Goal: Understand process/instructions: Learn how to perform a task or action

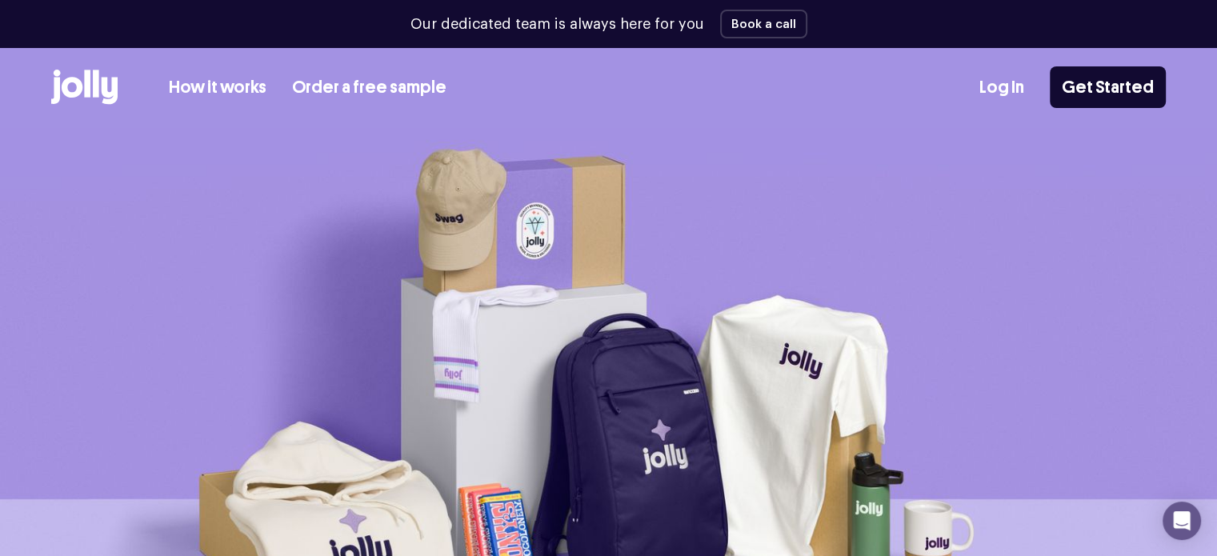
click at [217, 84] on link "How it works" at bounding box center [218, 87] width 98 height 26
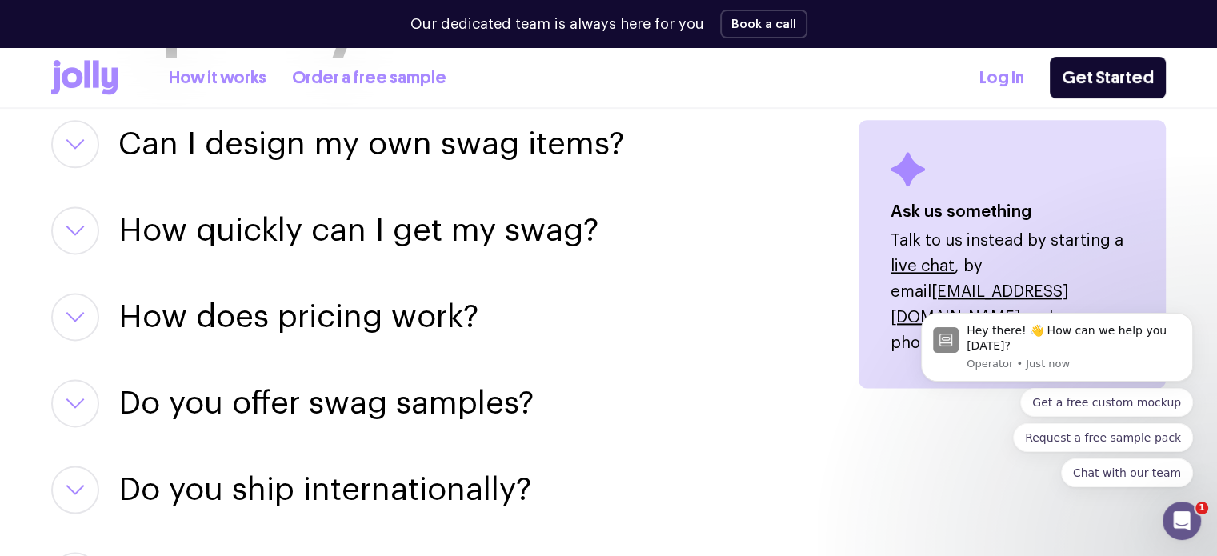
scroll to position [2160, 0]
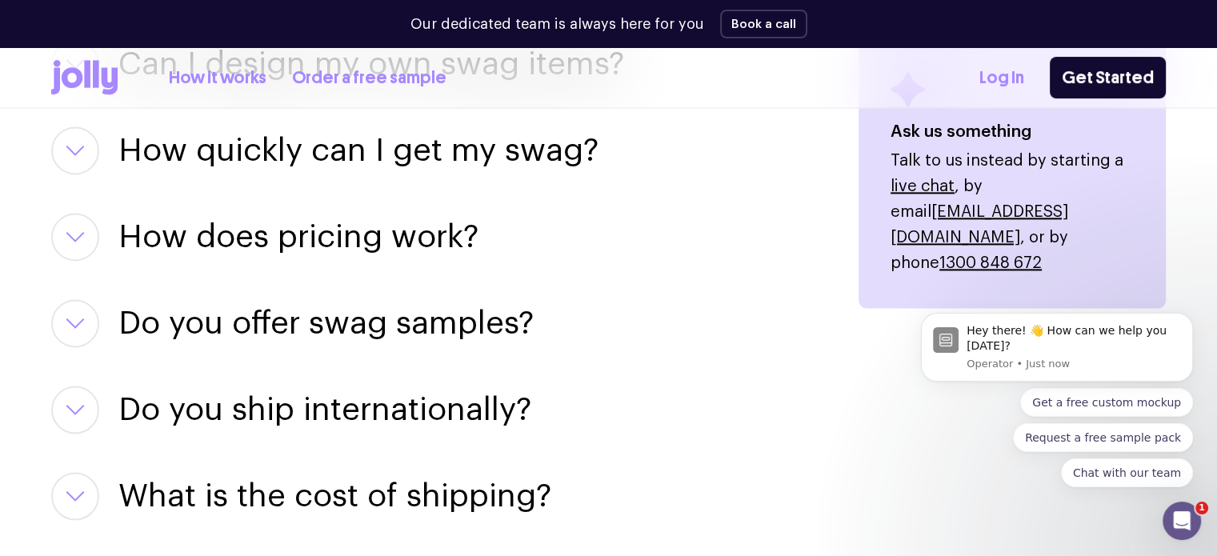
click at [69, 326] on icon "button" at bounding box center [75, 323] width 19 height 11
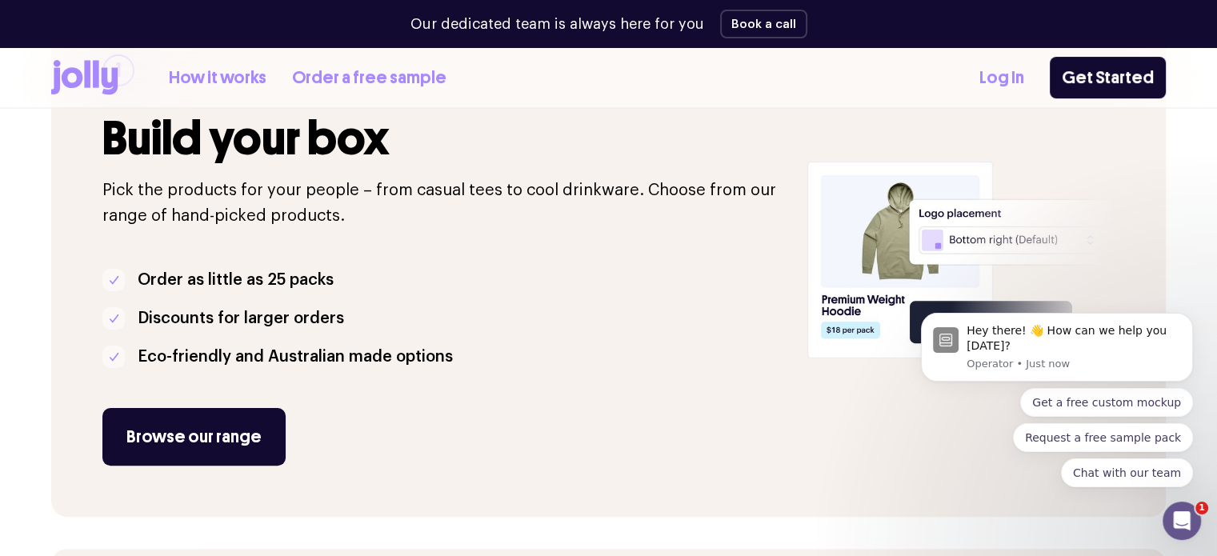
scroll to position [0, 0]
